Goal: Transaction & Acquisition: Purchase product/service

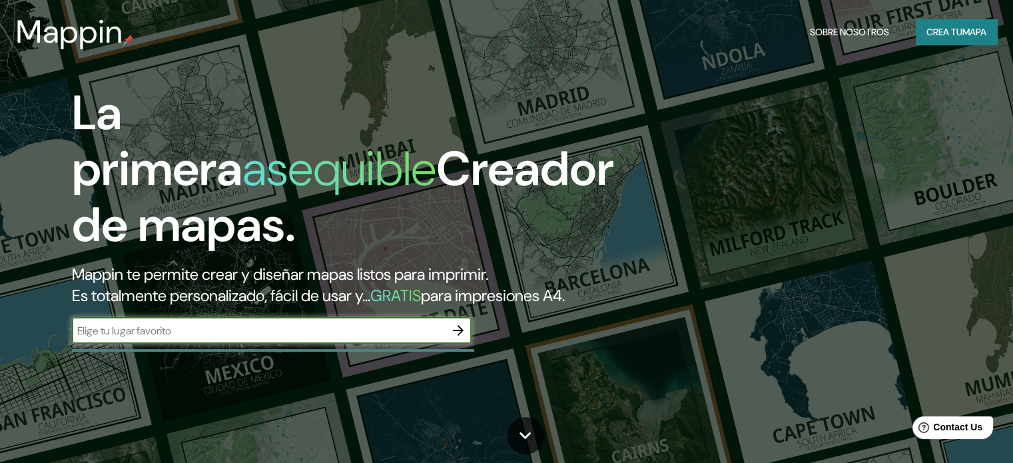
click at [360, 338] on input "text" at bounding box center [258, 330] width 373 height 15
type input "[GEOGRAPHIC_DATA]"
click at [458, 336] on icon "button" at bounding box center [458, 330] width 11 height 11
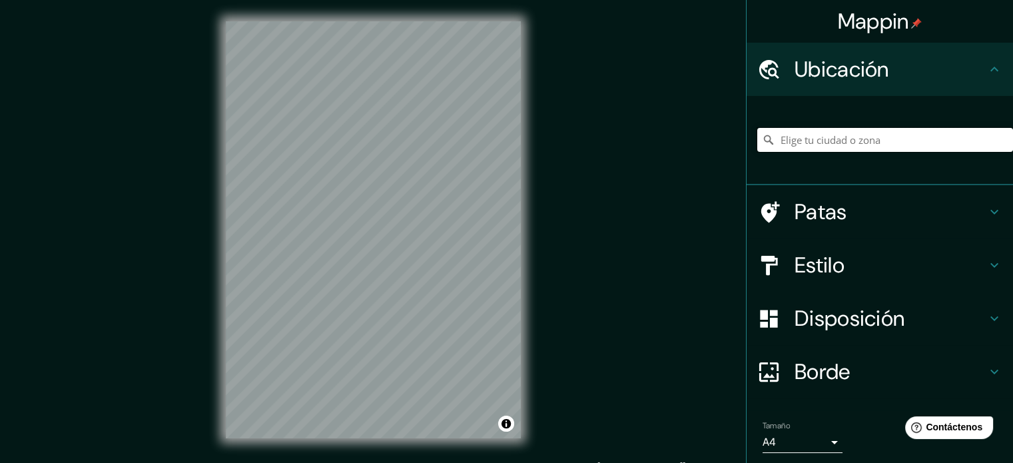
click at [923, 131] on input "Elige tu ciudad o zona" at bounding box center [885, 140] width 256 height 24
click at [808, 135] on input "Elige tu ciudad o zona" at bounding box center [885, 140] width 256 height 24
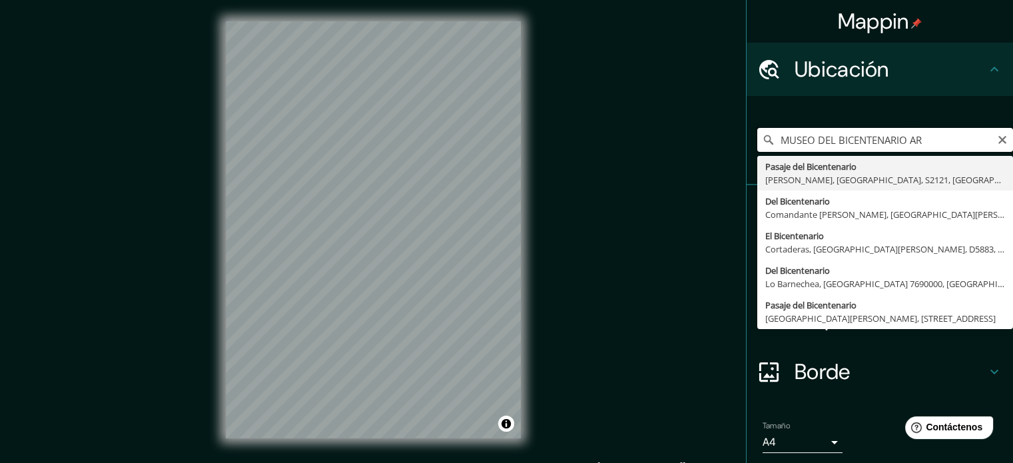
drag, startPoint x: 898, startPoint y: 141, endPoint x: 809, endPoint y: 143, distance: 89.9
click at [809, 143] on input "MUSEO DEL BICENTENARIO AR" at bounding box center [885, 140] width 256 height 24
type input "MUSEO AR"
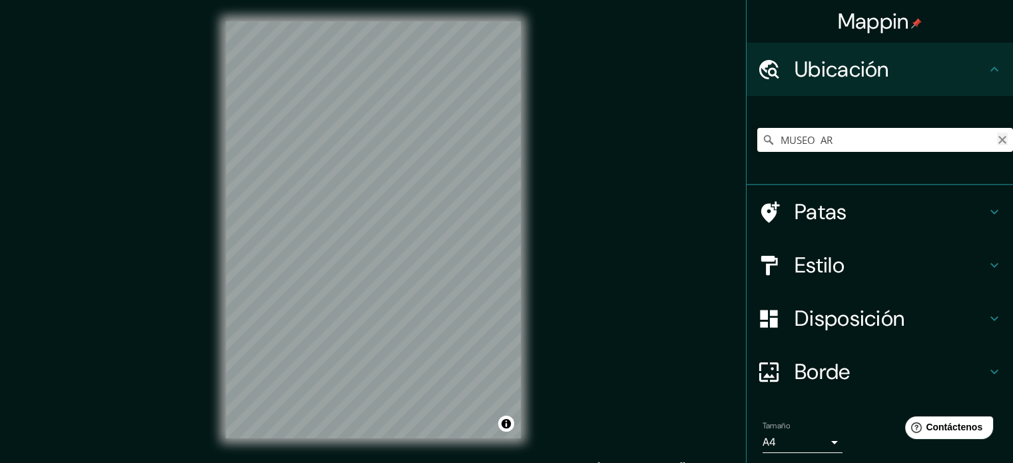
click at [997, 135] on icon "Claro" at bounding box center [1002, 140] width 11 height 11
paste input "[STREET_ADDRESS] Autónoma de [GEOGRAPHIC_DATA], [GEOGRAPHIC_DATA]"
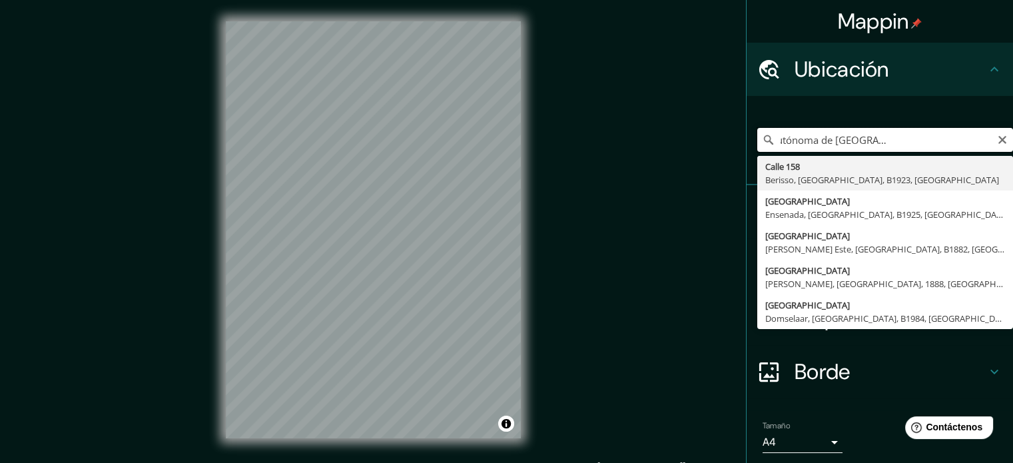
type input "[STREET_ADDRESS]"
